Goal: Navigation & Orientation: Find specific page/section

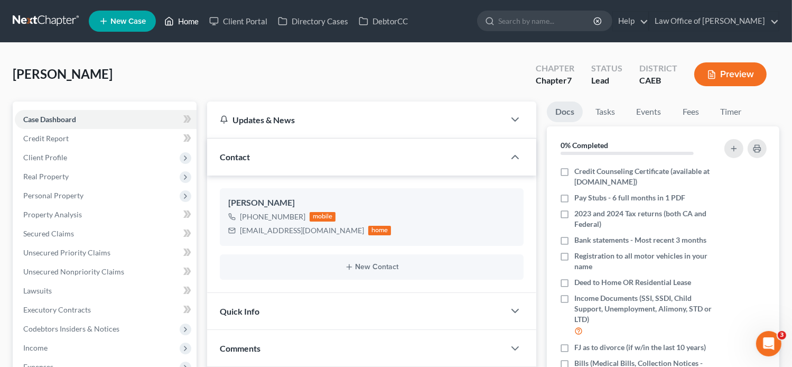
click at [186, 16] on link "Home" at bounding box center [181, 21] width 45 height 19
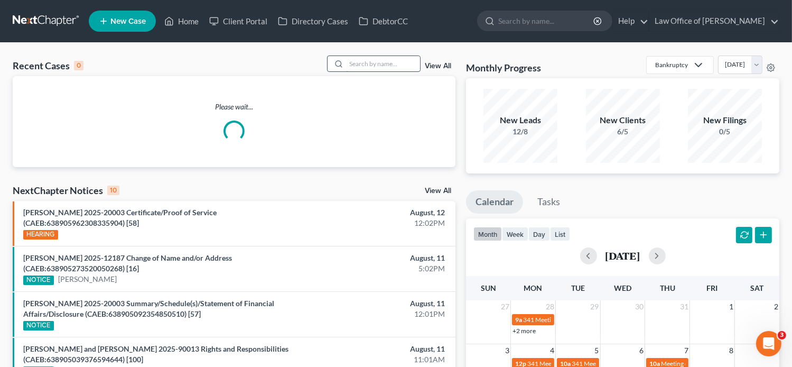
click at [404, 64] on input "search" at bounding box center [383, 63] width 74 height 15
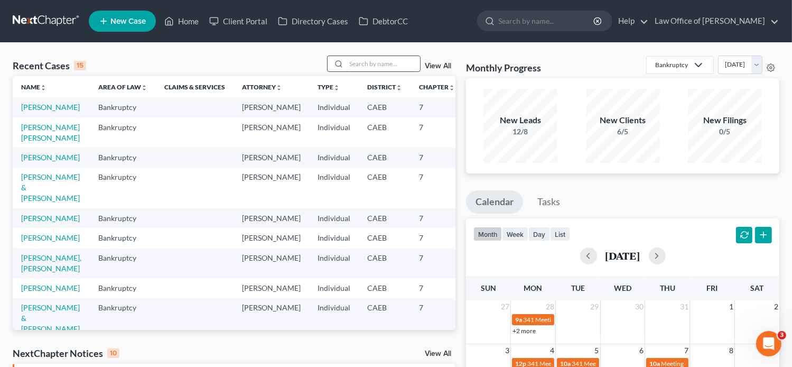
paste input "[PERSON_NAME]"
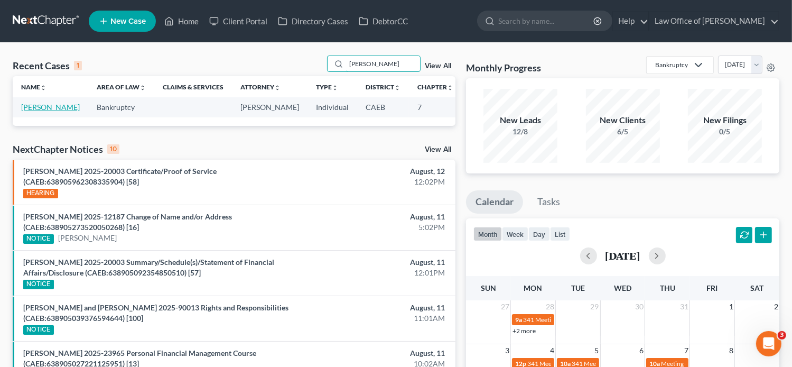
type input "[PERSON_NAME]"
click at [33, 111] on link "[PERSON_NAME]" at bounding box center [50, 106] width 59 height 9
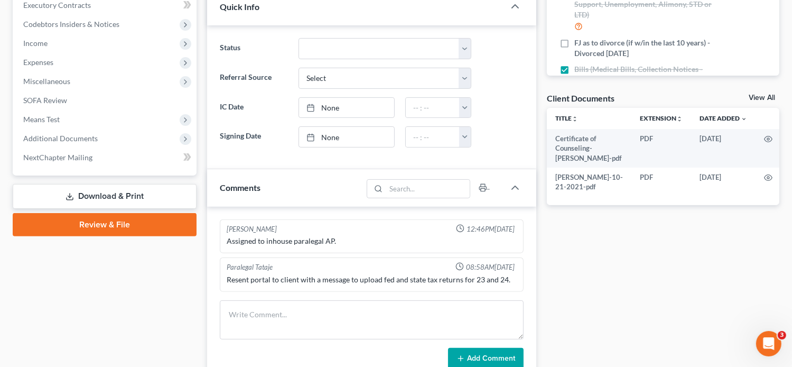
scroll to position [305, 0]
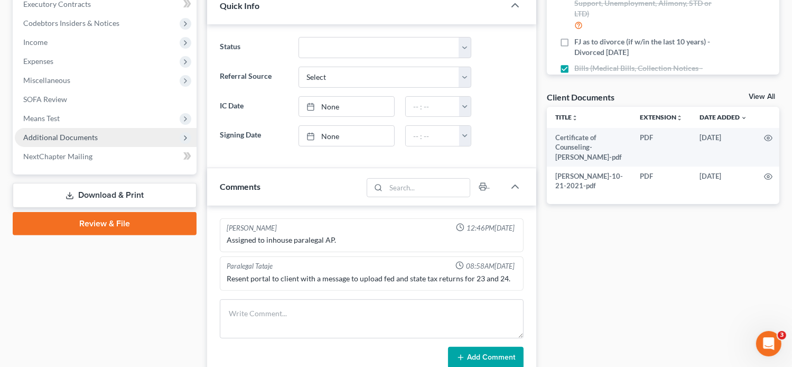
click at [72, 138] on span "Additional Documents" at bounding box center [60, 137] width 74 height 9
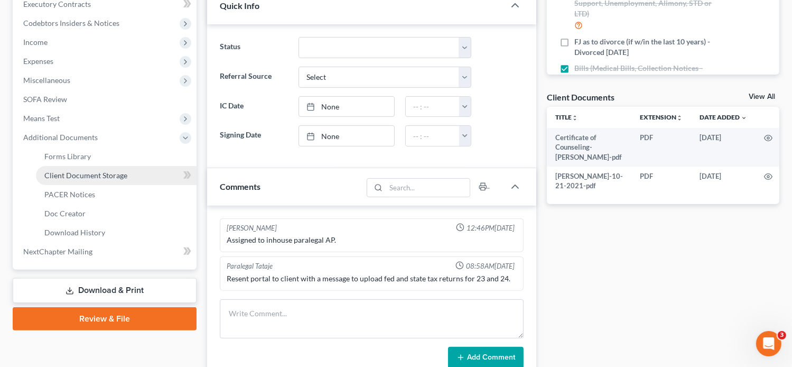
click at [110, 174] on span "Client Document Storage" at bounding box center [85, 175] width 83 height 9
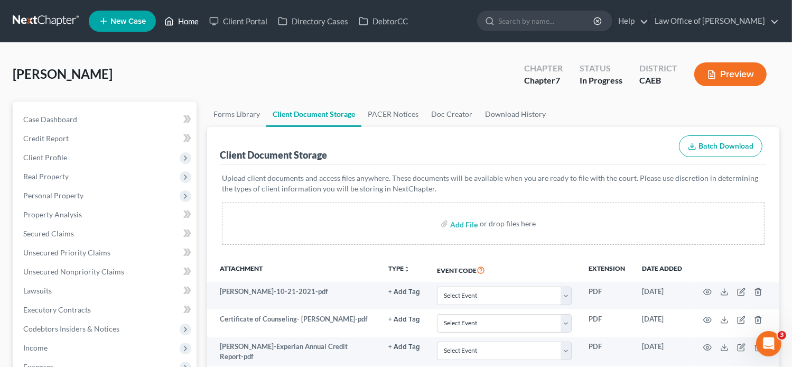
click at [191, 27] on link "Home" at bounding box center [181, 21] width 45 height 19
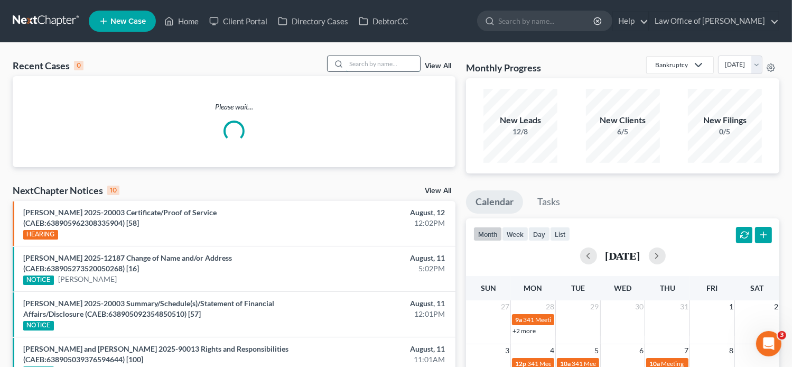
click at [350, 61] on input "search" at bounding box center [383, 63] width 74 height 15
paste input "[PERSON_NAME]"
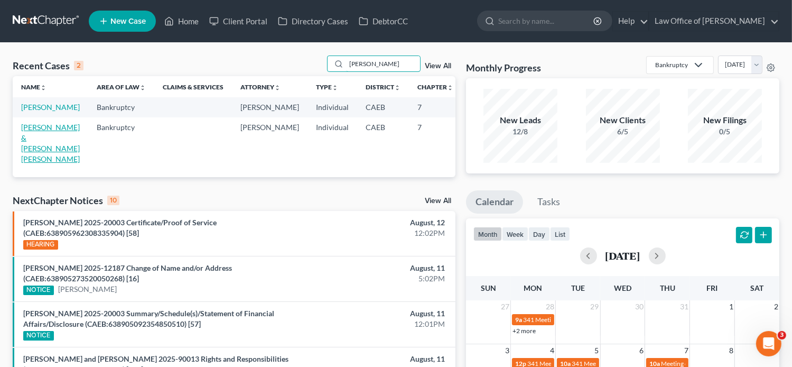
type input "[PERSON_NAME]"
click at [32, 163] on link "[PERSON_NAME] & [PERSON_NAME] [PERSON_NAME]" at bounding box center [50, 143] width 59 height 41
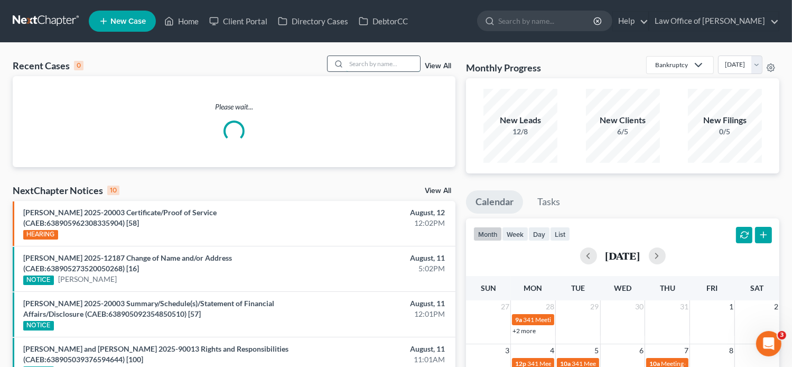
click at [387, 61] on input "search" at bounding box center [383, 63] width 74 height 15
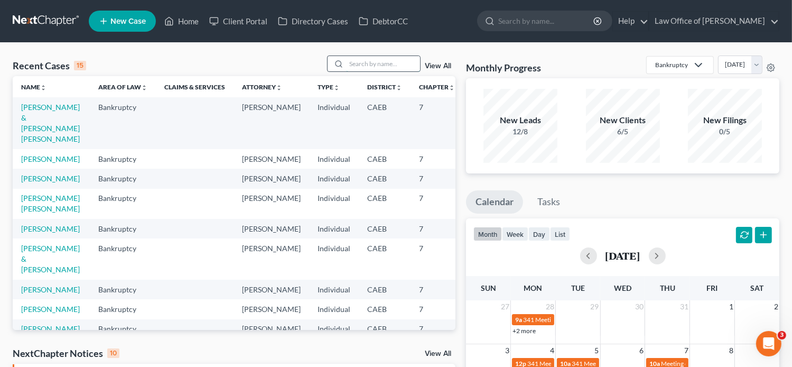
paste input "[PERSON_NAME]"
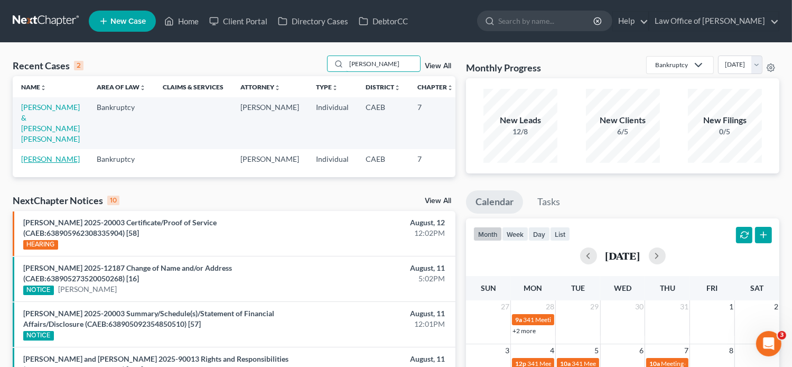
type input "[PERSON_NAME]"
click at [23, 163] on link "[PERSON_NAME]" at bounding box center [50, 158] width 59 height 9
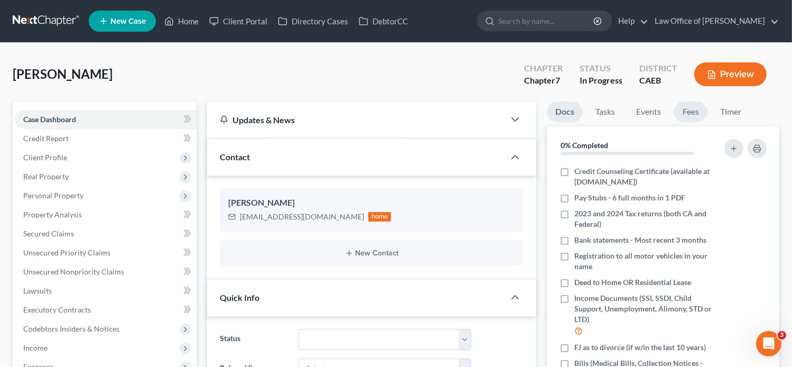
click at [687, 113] on link "Fees" at bounding box center [691, 111] width 34 height 21
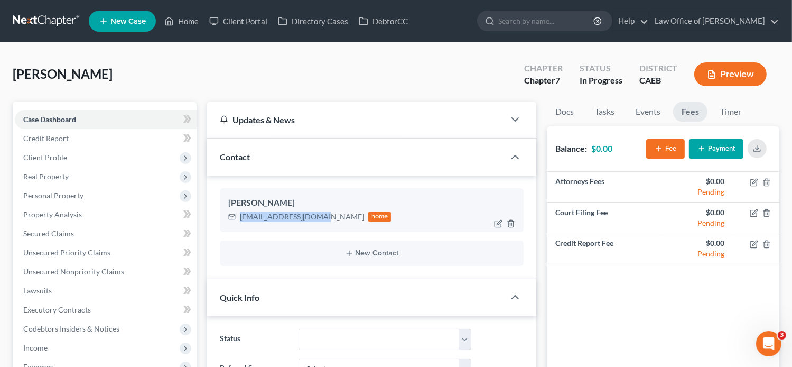
drag, startPoint x: 323, startPoint y: 216, endPoint x: 239, endPoint y: 219, distance: 83.5
click at [239, 219] on div "[EMAIL_ADDRESS][DOMAIN_NAME] home" at bounding box center [309, 217] width 163 height 14
copy div "[EMAIL_ADDRESS][DOMAIN_NAME]"
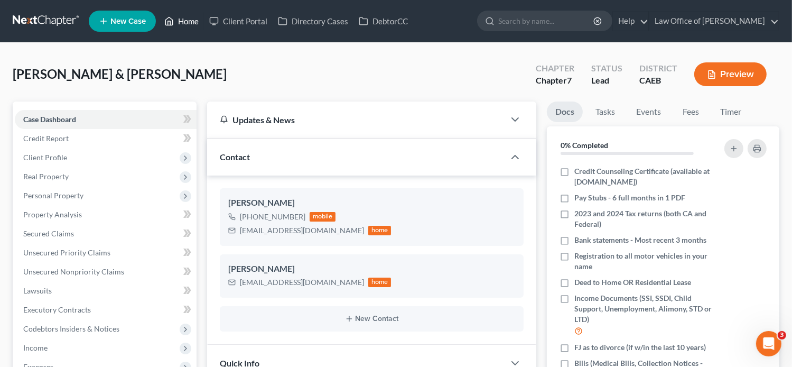
click at [179, 25] on link "Home" at bounding box center [181, 21] width 45 height 19
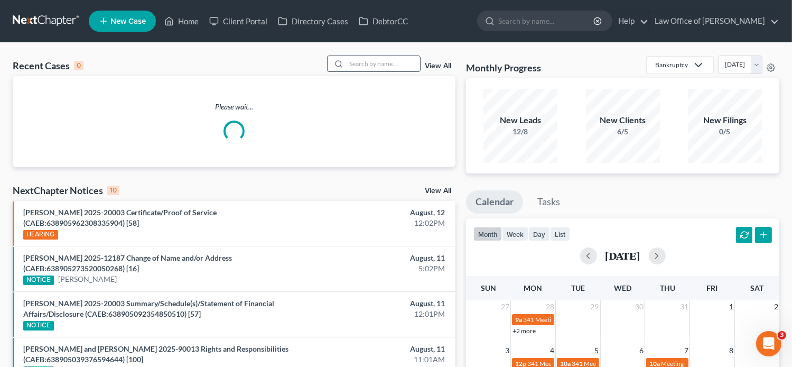
click at [363, 64] on input "search" at bounding box center [383, 63] width 74 height 15
paste input "Gabriela Aguilar"
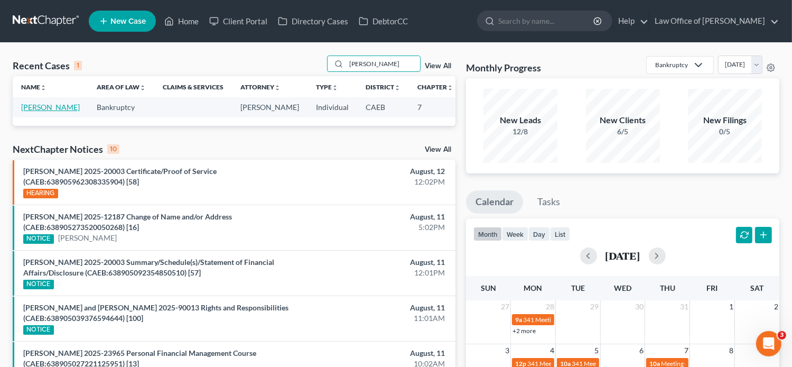
type input "Gabriela Aguilar"
click at [24, 111] on link "Aguilar, Gabriela" at bounding box center [50, 106] width 59 height 9
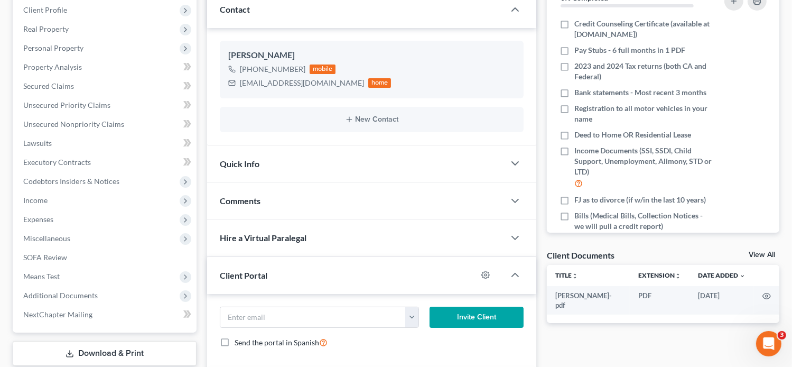
scroll to position [124, 0]
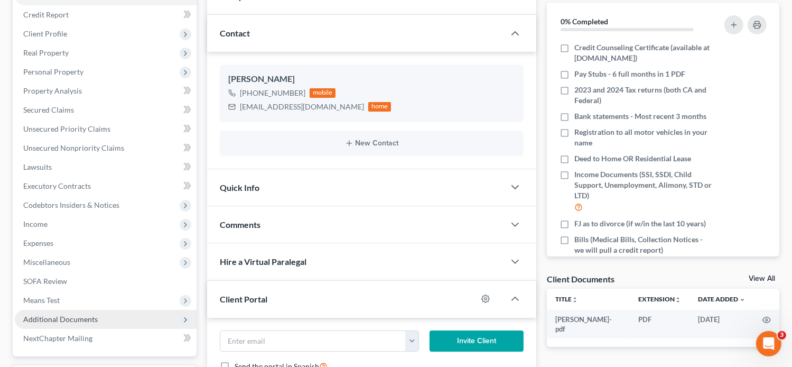
click at [69, 324] on span "Additional Documents" at bounding box center [106, 319] width 182 height 19
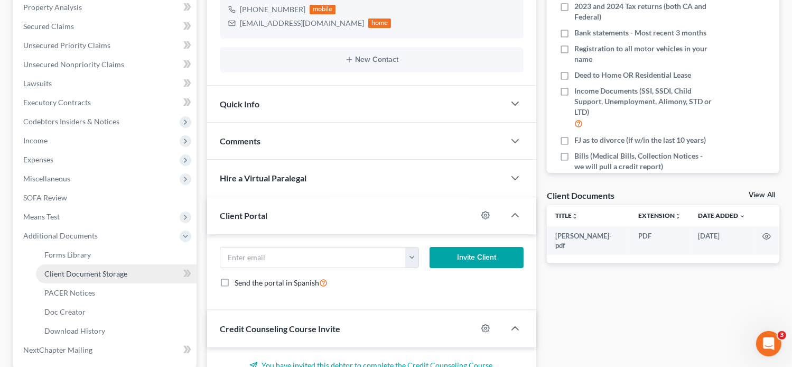
click at [117, 275] on span "Client Document Storage" at bounding box center [85, 273] width 83 height 9
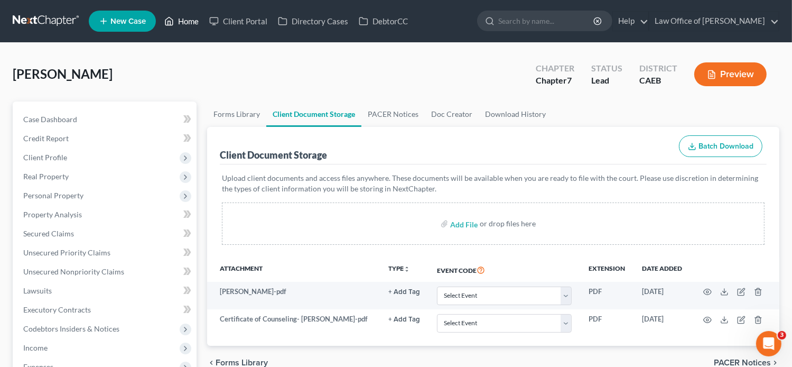
click at [176, 18] on link "Home" at bounding box center [181, 21] width 45 height 19
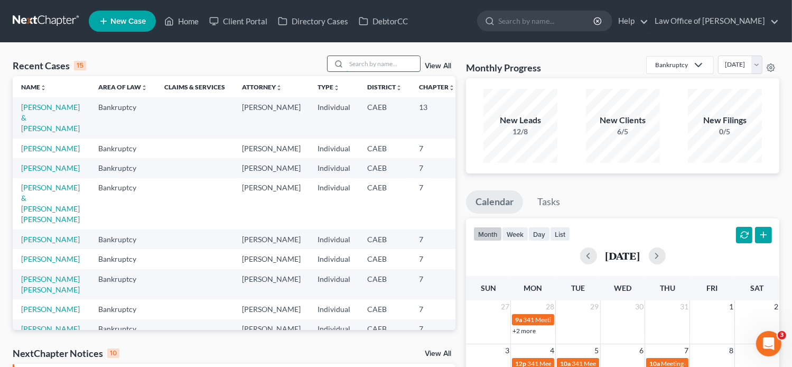
click at [364, 67] on input "search" at bounding box center [383, 63] width 74 height 15
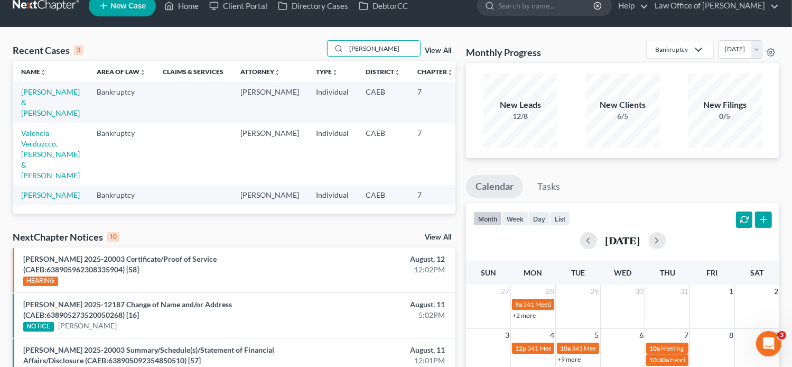
scroll to position [14, 0]
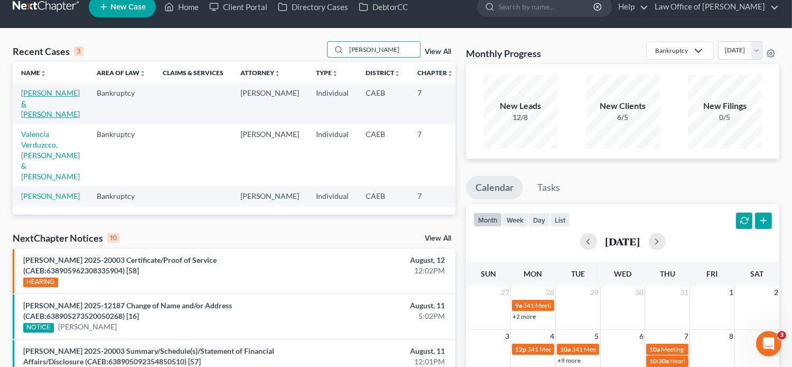
type input "barajas"
click at [30, 110] on link "[PERSON_NAME] & [PERSON_NAME]" at bounding box center [50, 103] width 59 height 30
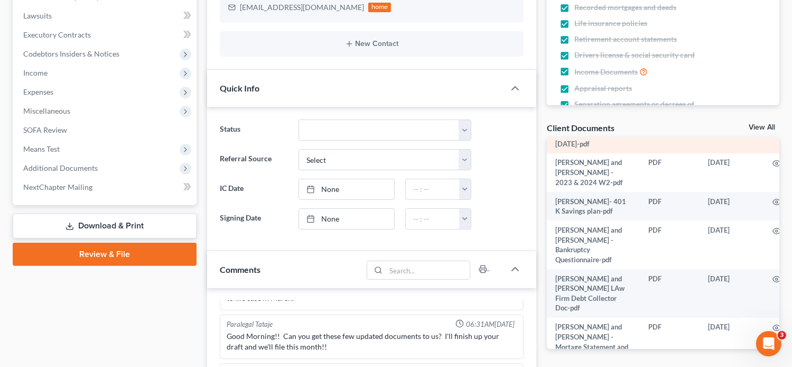
scroll to position [122, 0]
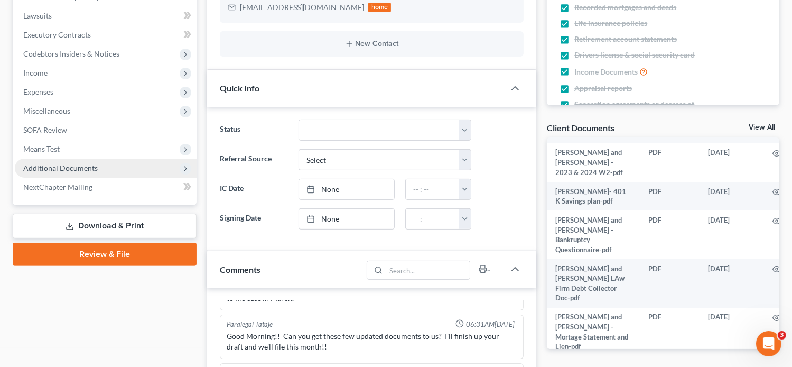
click at [81, 167] on span "Additional Documents" at bounding box center [60, 167] width 74 height 9
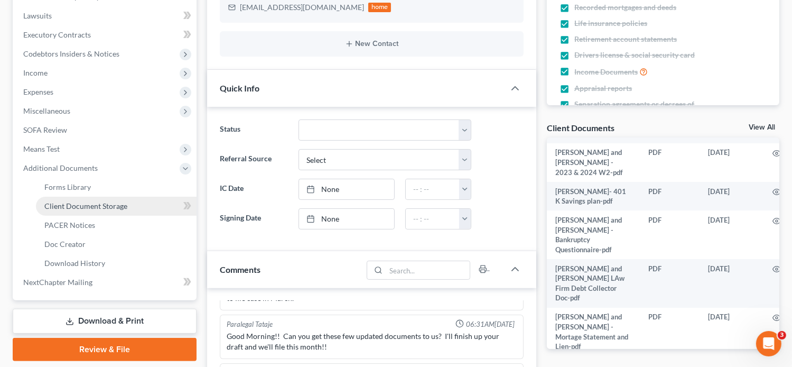
click at [92, 209] on span "Client Document Storage" at bounding box center [85, 205] width 83 height 9
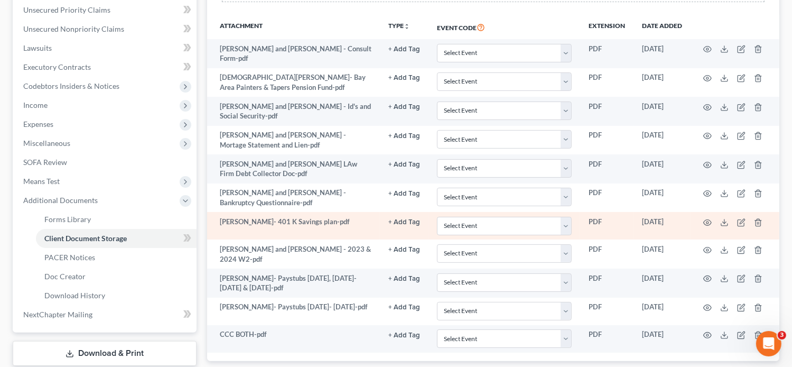
scroll to position [242, 0]
